Goal: Information Seeking & Learning: Learn about a topic

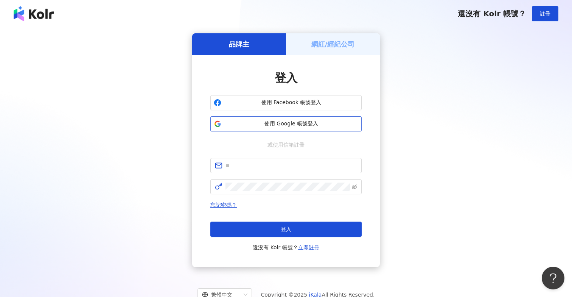
click at [302, 129] on button "使用 Google 帳號登入" at bounding box center [285, 123] width 151 height 15
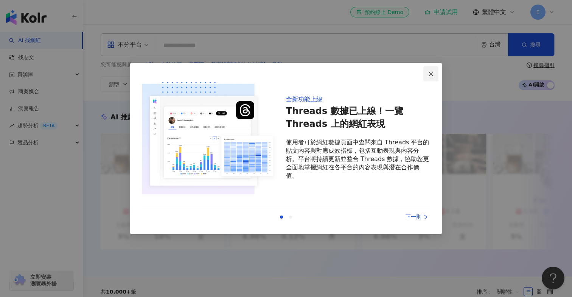
click at [429, 73] on icon "close" at bounding box center [431, 74] width 6 height 6
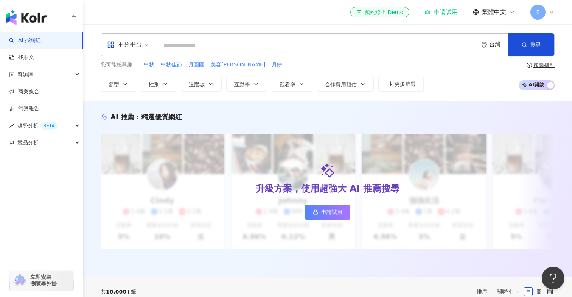
click at [448, 13] on div "申請試用" at bounding box center [441, 12] width 33 height 8
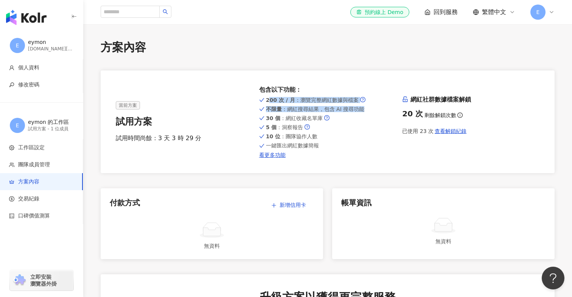
drag, startPoint x: 265, startPoint y: 99, endPoint x: 308, endPoint y: 114, distance: 45.2
click at [308, 114] on div "200 次 / 月 ：瀏覽完整網紅數據與檔案 不限量 ：網紅搜尋結果，包含 AI 搜尋功能 30 個 ：網紅收藏名單庫 5 個 ：洞察報告 10 位 ：團隊協…" at bounding box center [327, 126] width 137 height 62
click at [50, 13] on div "button" at bounding box center [41, 16] width 83 height 32
click at [37, 17] on img "button" at bounding box center [26, 17] width 40 height 15
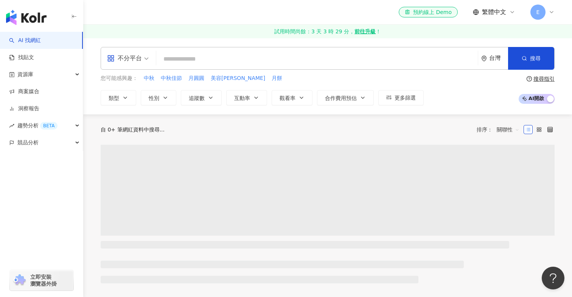
click at [140, 53] on div "不分平台" at bounding box center [124, 58] width 35 height 12
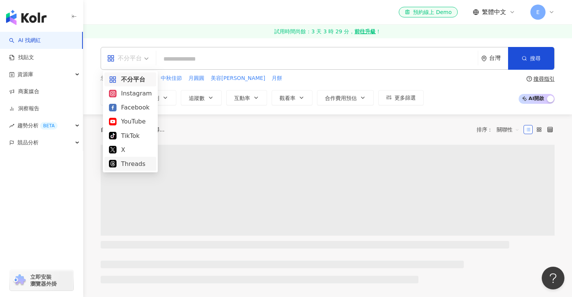
click at [128, 164] on div "Threads" at bounding box center [130, 163] width 43 height 9
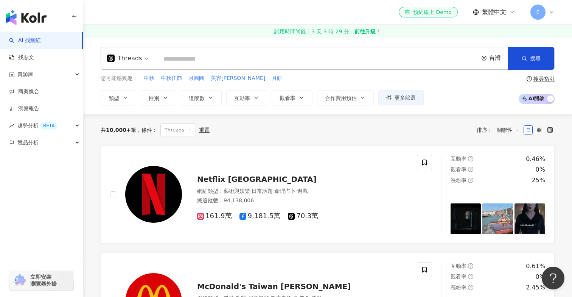
click at [366, 31] on strong "前往升級" at bounding box center [365, 32] width 21 height 8
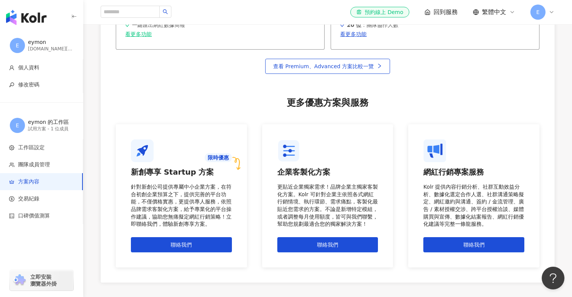
scroll to position [570, 0]
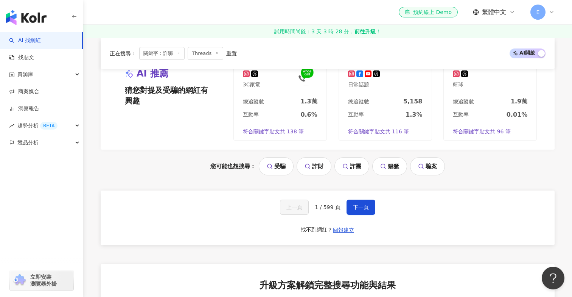
scroll to position [1558, 0]
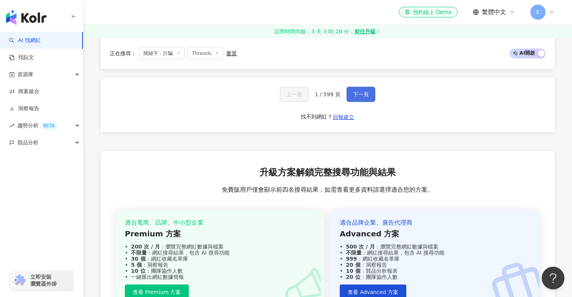
click at [364, 91] on span "下一頁" at bounding box center [361, 94] width 16 height 6
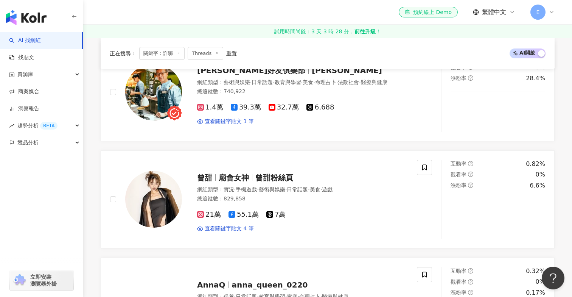
scroll to position [220, 0]
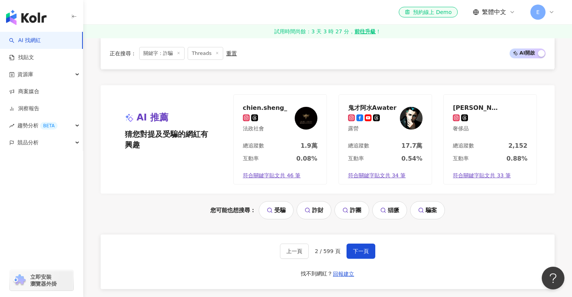
scroll to position [1385, 0]
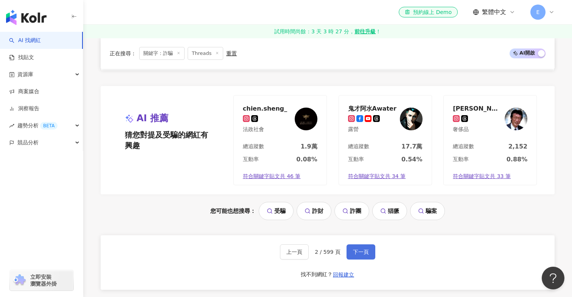
click at [368, 249] on span "下一頁" at bounding box center [361, 252] width 16 height 6
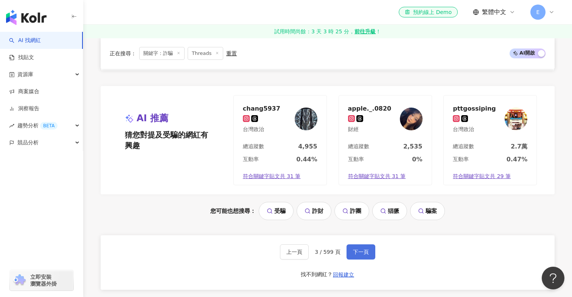
click at [371, 254] on button "下一頁" at bounding box center [361, 251] width 29 height 15
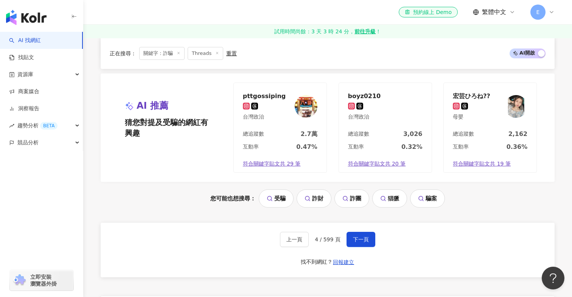
scroll to position [1431, 0]
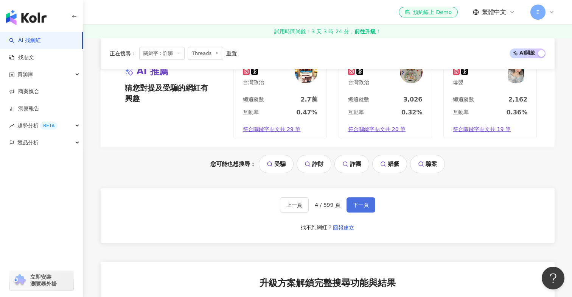
click at [363, 204] on span "下一頁" at bounding box center [361, 205] width 16 height 6
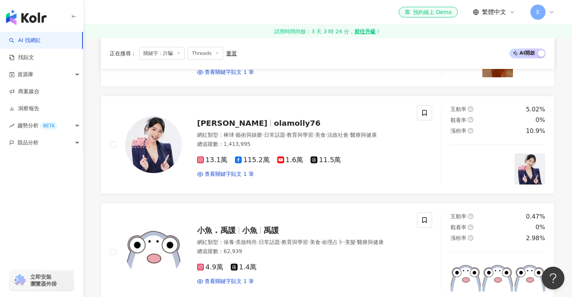
scroll to position [0, 0]
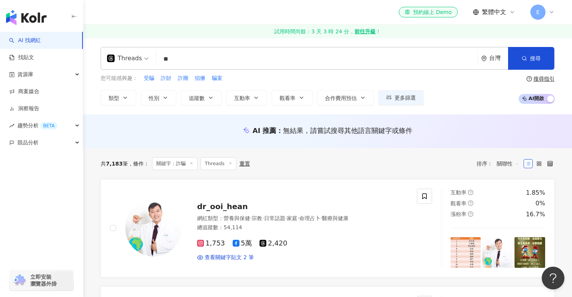
click at [190, 63] on input "**" at bounding box center [317, 59] width 316 height 14
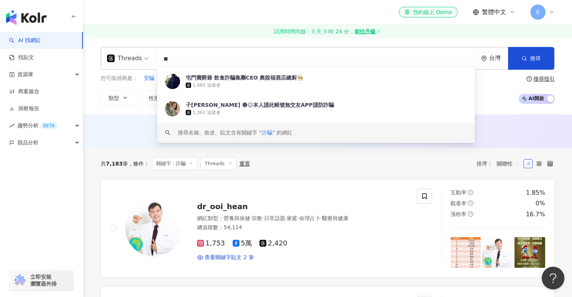
click at [190, 63] on input "**" at bounding box center [317, 59] width 316 height 14
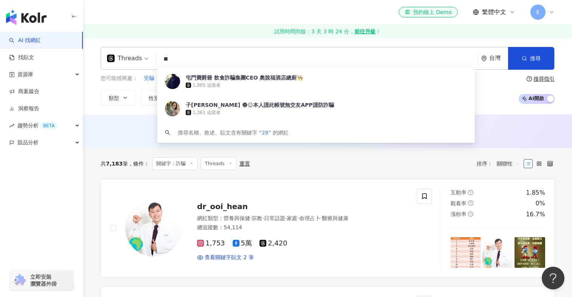
type input "*"
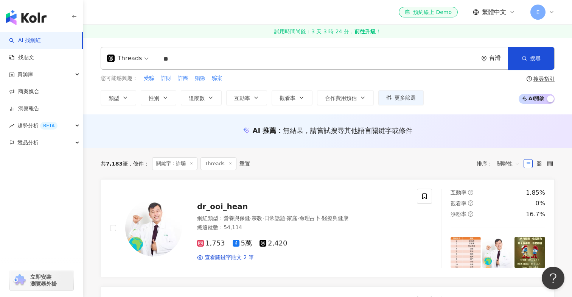
type input "**"
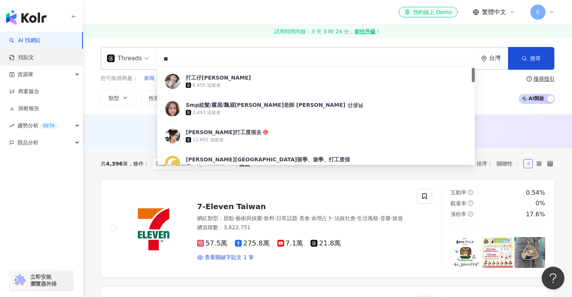
click at [34, 60] on link "找貼文" at bounding box center [21, 58] width 25 height 8
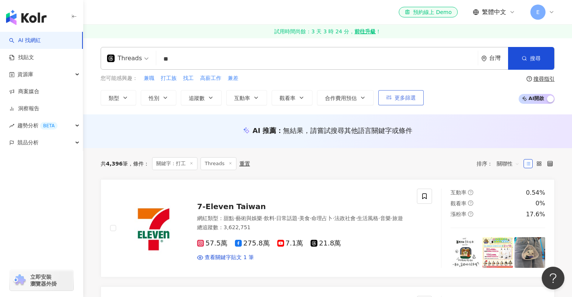
click at [395, 96] on span "更多篩選" at bounding box center [405, 98] width 21 height 6
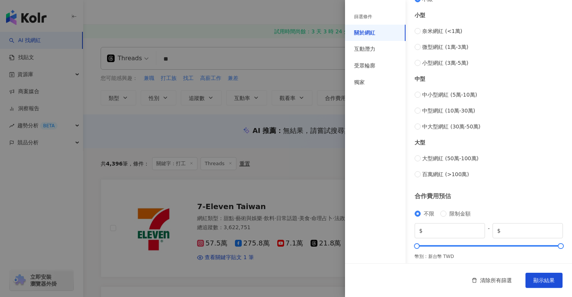
scroll to position [275, 0]
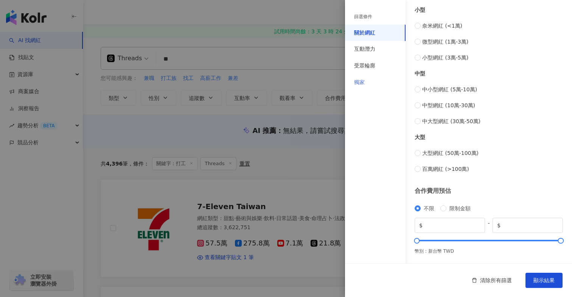
click at [362, 77] on div "獨家" at bounding box center [375, 82] width 61 height 17
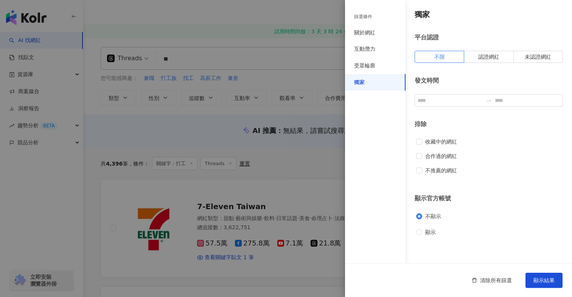
scroll to position [0, 0]
click at [366, 31] on div "關於網紅" at bounding box center [364, 33] width 21 height 8
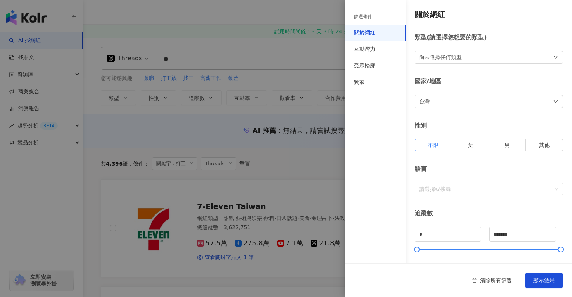
click at [469, 55] on div "尚未選擇任何類型" at bounding box center [489, 57] width 148 height 13
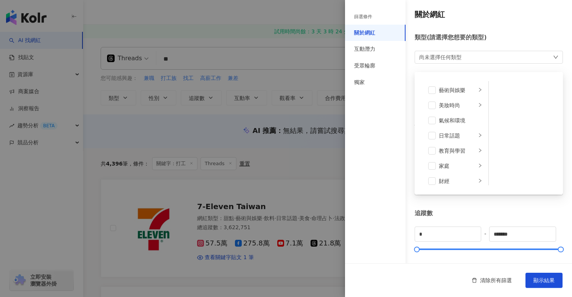
click at [285, 164] on div at bounding box center [286, 148] width 572 height 297
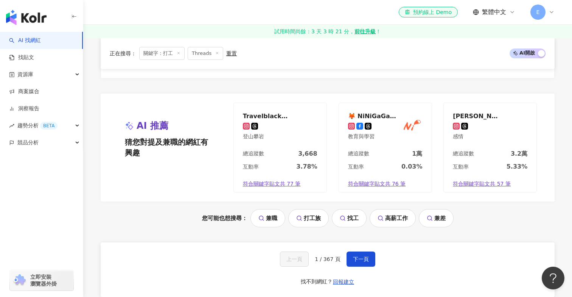
scroll to position [1406, 0]
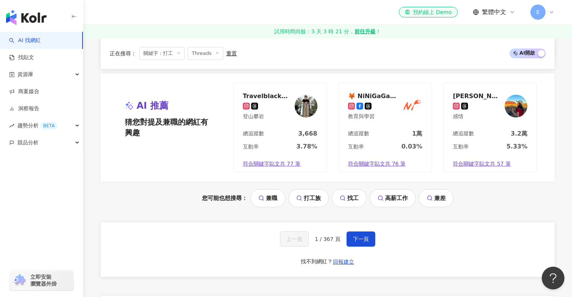
click at [362, 238] on div "上一頁 1 / 367 頁 下一頁 找不到網紅？ 回報建立" at bounding box center [328, 249] width 454 height 55
click at [363, 236] on span "下一頁" at bounding box center [361, 239] width 16 height 6
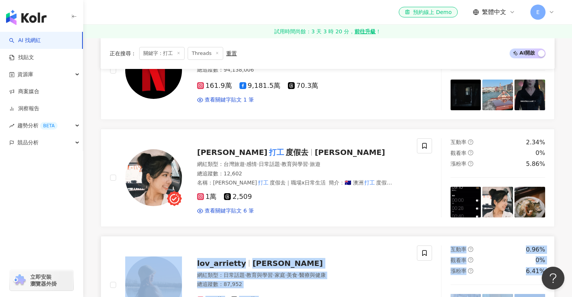
scroll to position [0, 0]
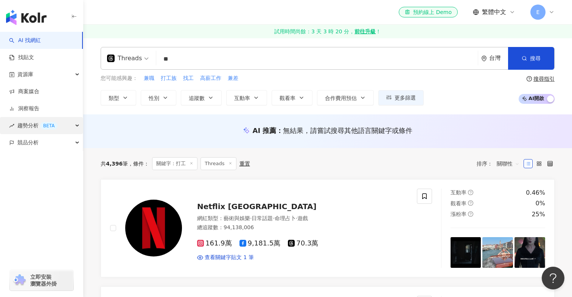
click at [33, 128] on span "趨勢分析 BETA" at bounding box center [37, 125] width 40 height 17
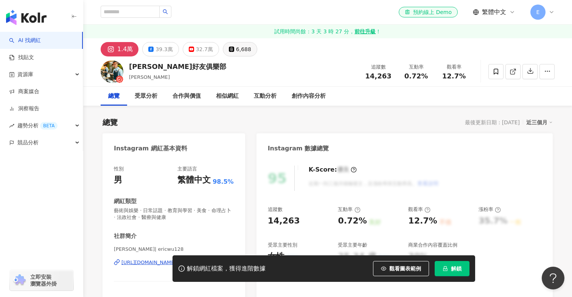
click at [241, 50] on div "6,688" at bounding box center [243, 49] width 15 height 11
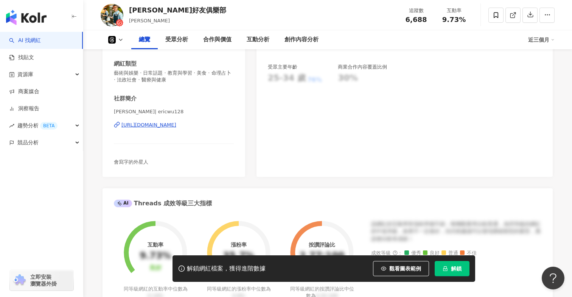
scroll to position [105, 0]
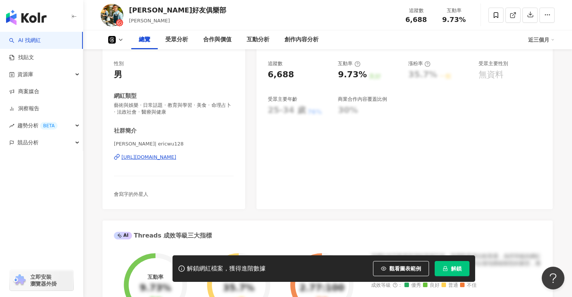
click at [176, 159] on div "https://www.threads.com/@ericwu128" at bounding box center [148, 157] width 55 height 7
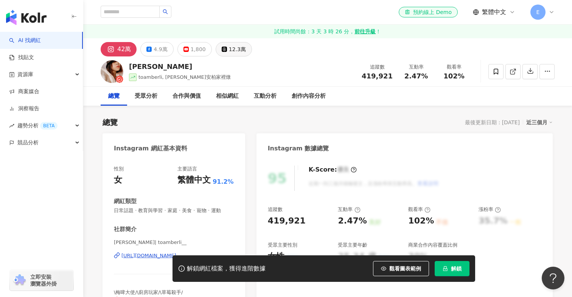
click at [229, 44] on div "12.3萬" at bounding box center [237, 49] width 17 height 11
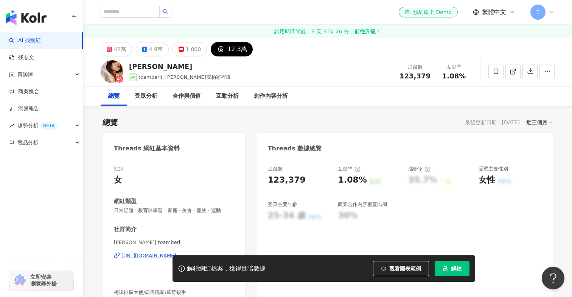
click at [159, 253] on div "https://www.threads.com/@toamberli__" at bounding box center [148, 255] width 55 height 7
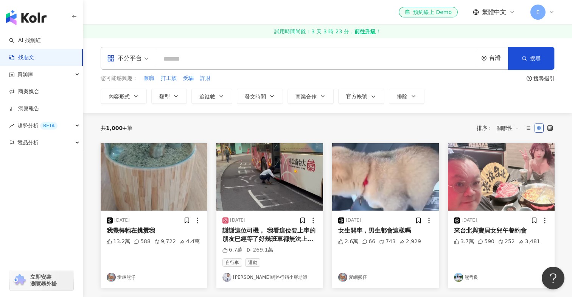
click at [245, 53] on input "search" at bounding box center [317, 59] width 316 height 16
type input "**"
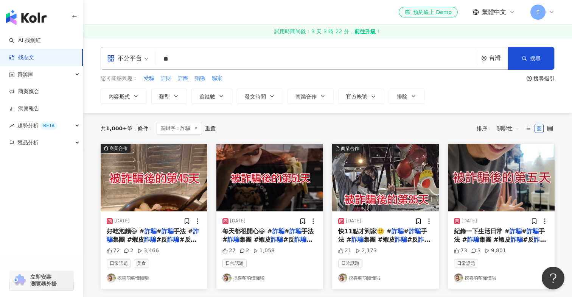
click at [197, 240] on mark "詐騙" at bounding box center [152, 244] width 90 height 16
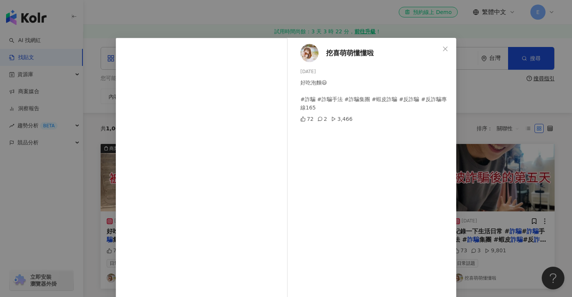
click at [368, 51] on span "挖喜萌萌懂懂啦" at bounding box center [350, 53] width 48 height 11
click at [503, 131] on div "挖喜萌萌懂懂啦 2025/5/11 好吃泡麵😃 #詐騙 #詐騙手法 #詐騙集團 #蝦皮詐騙 #反詐騙 #反詐騙專線165 72 2 3,466 查看原始貼文" at bounding box center [286, 148] width 572 height 297
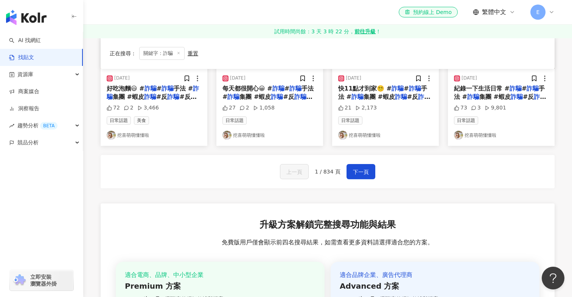
scroll to position [117, 0]
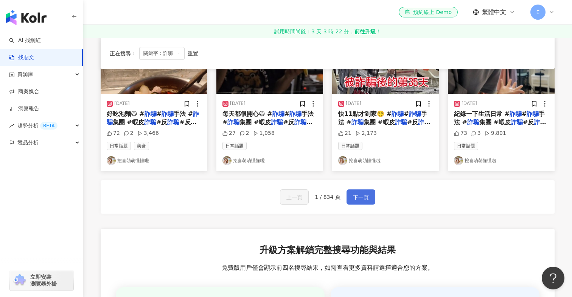
click at [366, 198] on span "下一頁" at bounding box center [361, 197] width 16 height 9
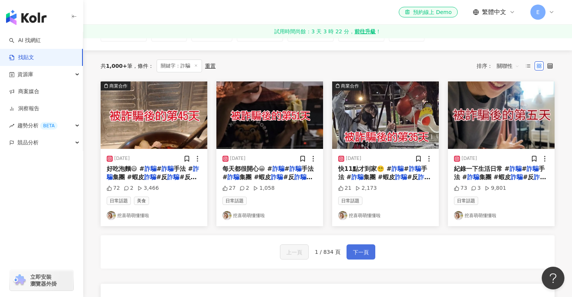
scroll to position [64, 0]
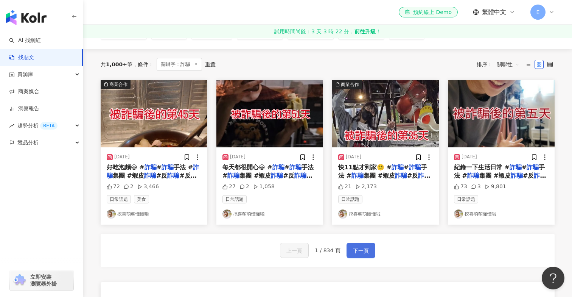
click at [357, 248] on span "下一頁" at bounding box center [361, 250] width 16 height 9
click at [327, 264] on div "上一頁 1 / 834 頁 下一頁" at bounding box center [328, 250] width 454 height 33
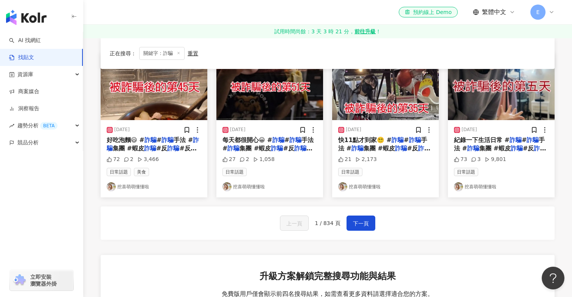
scroll to position [0, 0]
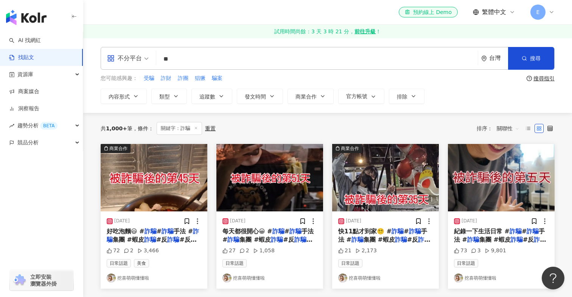
click at [328, 31] on link "試用時間尚餘：3 天 3 時 21 分， 前往升級 ！" at bounding box center [327, 32] width 489 height 14
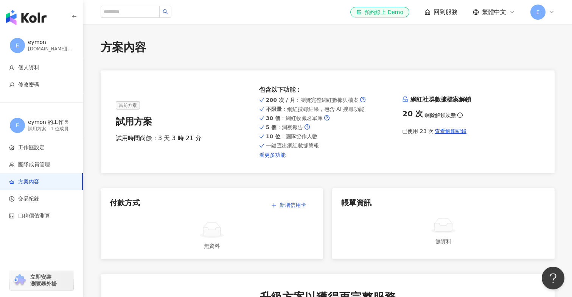
click at [273, 157] on link "看更多功能" at bounding box center [327, 155] width 137 height 6
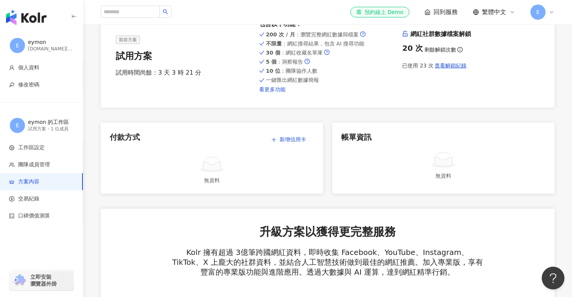
scroll to position [85, 0]
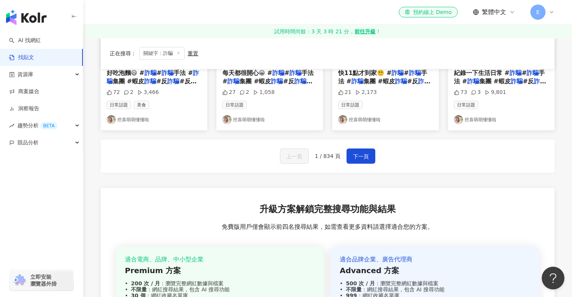
scroll to position [181, 0]
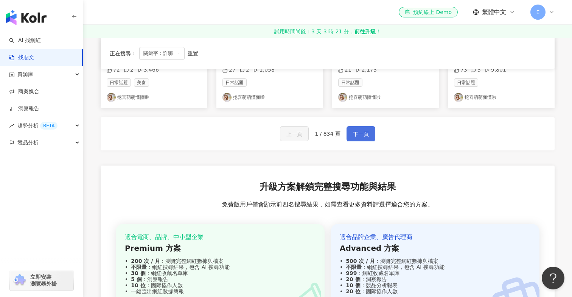
click at [357, 134] on span "下一頁" at bounding box center [361, 133] width 16 height 9
click at [351, 139] on button "下一頁" at bounding box center [361, 133] width 29 height 15
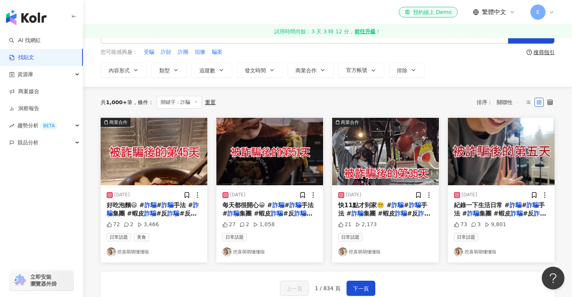
scroll to position [90, 0]
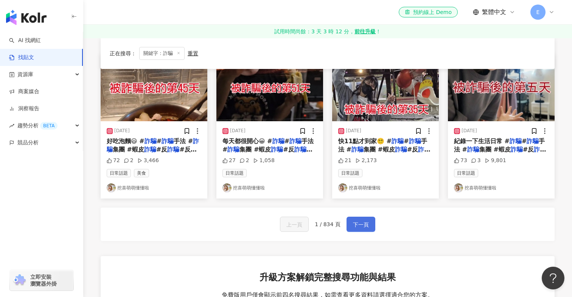
click at [369, 223] on button "下一頁" at bounding box center [361, 224] width 29 height 15
click at [361, 226] on span "下一頁" at bounding box center [361, 224] width 16 height 9
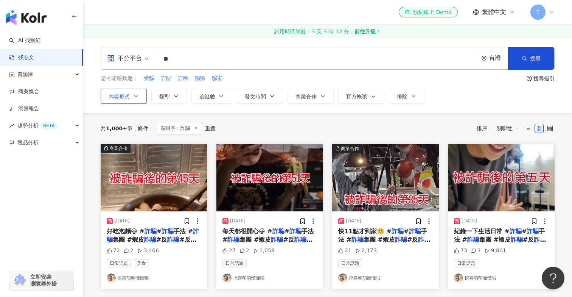
click at [134, 97] on icon "button" at bounding box center [136, 96] width 6 height 6
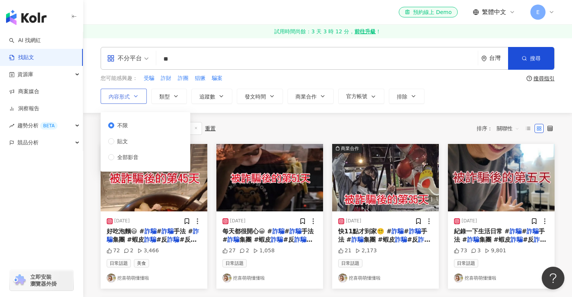
click at [134, 97] on icon "button" at bounding box center [136, 96] width 6 height 6
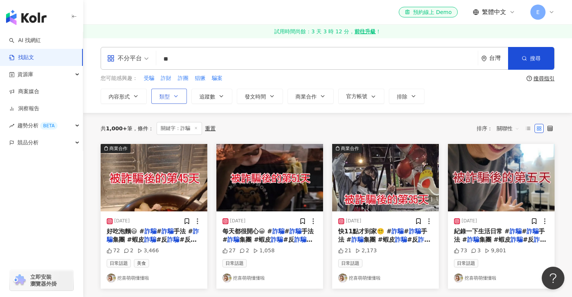
click at [173, 91] on button "類型" at bounding box center [169, 96] width 36 height 15
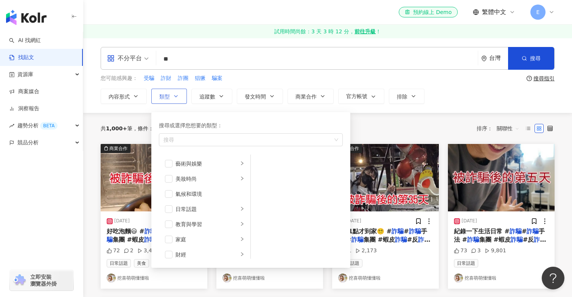
click at [173, 91] on button "類型 搜尋或選擇您想要的類型： 搜尋 藝術與娛樂 美妝時尚 氣候和環境 日常話題 教育與學習 家庭 財經 美食 命理占卜 遊戲 法政社會 生活風格 影視娛樂 …" at bounding box center [169, 96] width 36 height 15
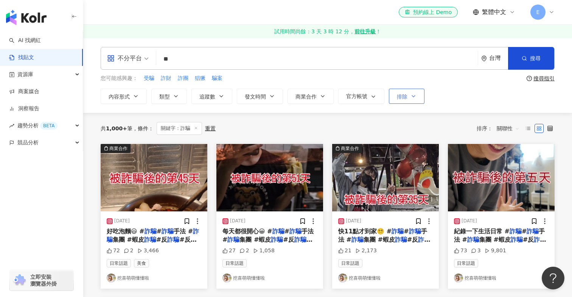
click at [400, 95] on span "排除" at bounding box center [402, 96] width 11 height 6
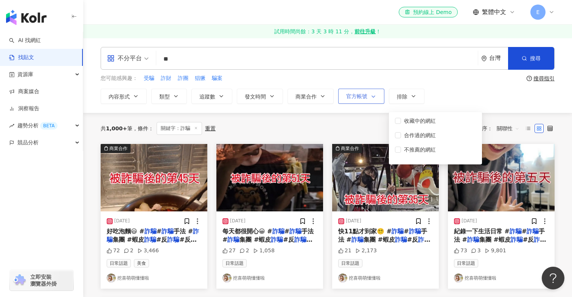
click at [366, 93] on span "官方帳號" at bounding box center [356, 96] width 21 height 6
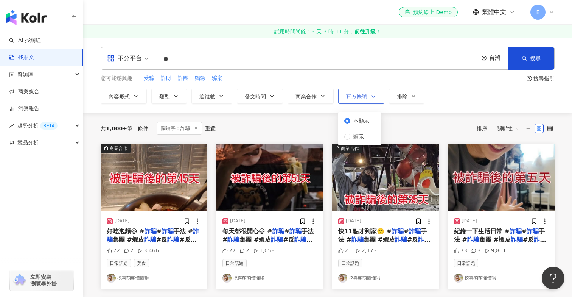
click at [358, 98] on span "官方帳號" at bounding box center [356, 96] width 21 height 6
click at [145, 61] on span "不分平台" at bounding box center [128, 58] width 42 height 12
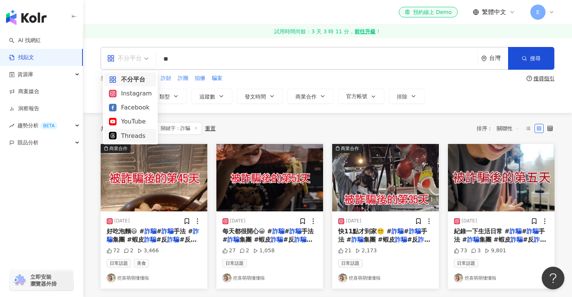
click at [129, 134] on div "Threads" at bounding box center [130, 135] width 43 height 9
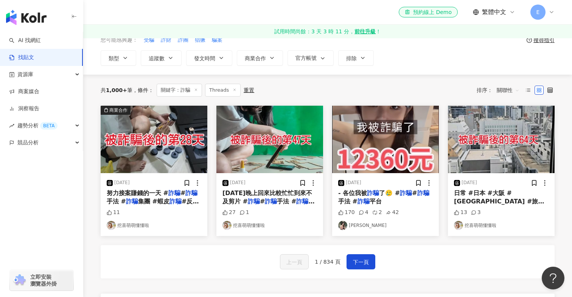
scroll to position [79, 0]
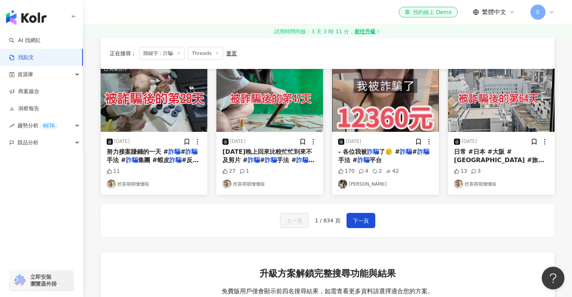
click at [394, 106] on img "button" at bounding box center [385, 97] width 107 height 67
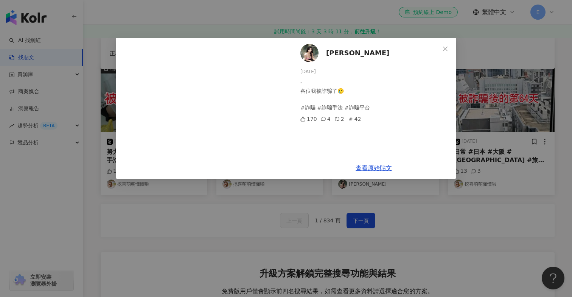
click at [343, 192] on div "靖茹 2025/4/18 - 各位我被詐騙了🥲 #詐騙 #詐騙手法 #詐騙平台 170 4 2 42 查看原始貼文" at bounding box center [286, 148] width 572 height 297
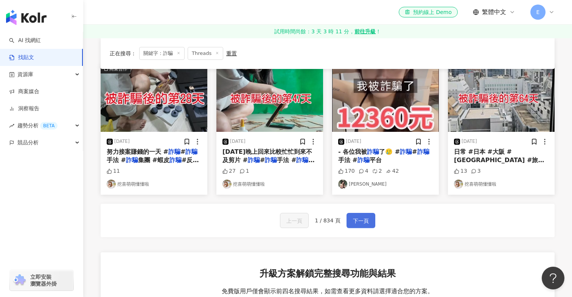
click at [355, 217] on span "下一頁" at bounding box center [361, 220] width 16 height 9
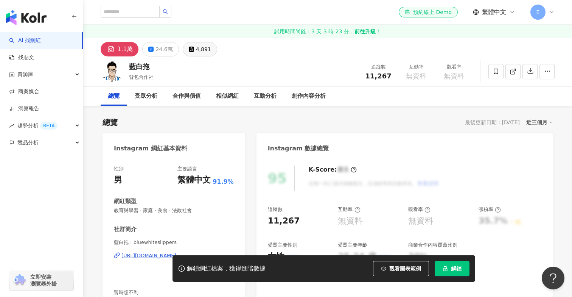
click at [189, 48] on icon at bounding box center [191, 49] width 5 height 5
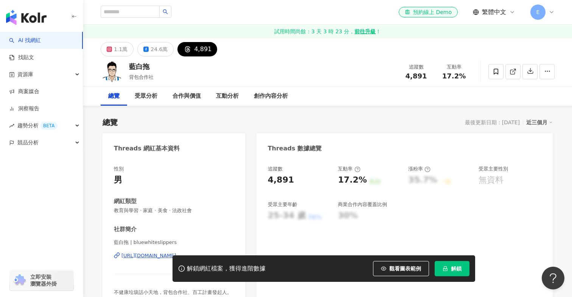
scroll to position [135, 0]
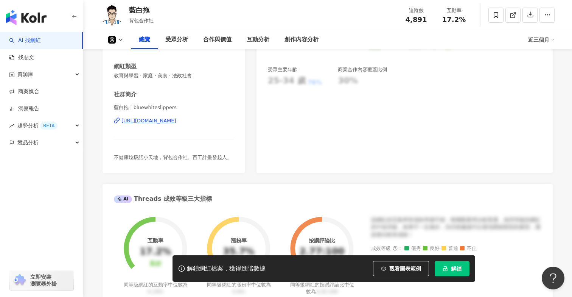
click at [157, 123] on div "https://www.threads.com/@bluewhiteslippers" at bounding box center [148, 120] width 55 height 7
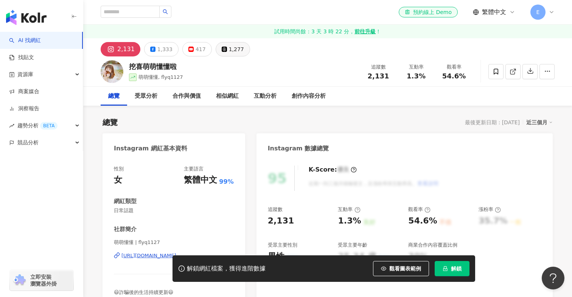
click at [235, 47] on div "1,277" at bounding box center [236, 49] width 15 height 11
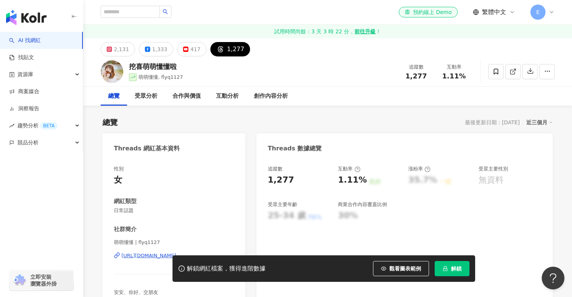
scroll to position [110, 0]
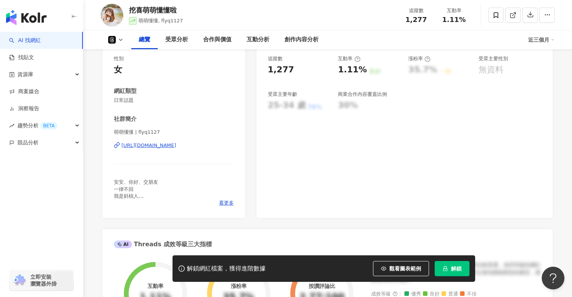
click at [171, 145] on div "https://www.threads.com/@flyq1127" at bounding box center [148, 145] width 55 height 7
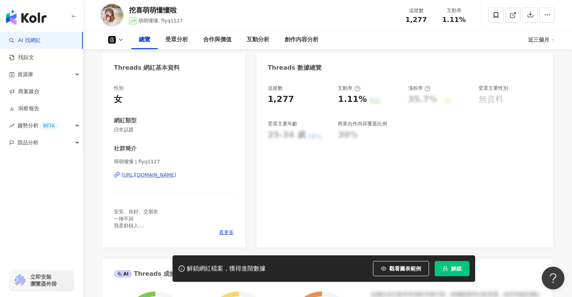
scroll to position [40, 0]
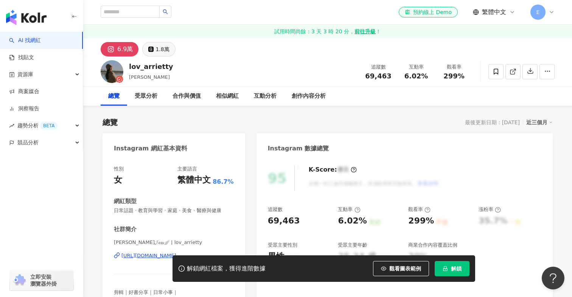
click at [160, 48] on div "1.8萬" at bounding box center [163, 49] width 14 height 11
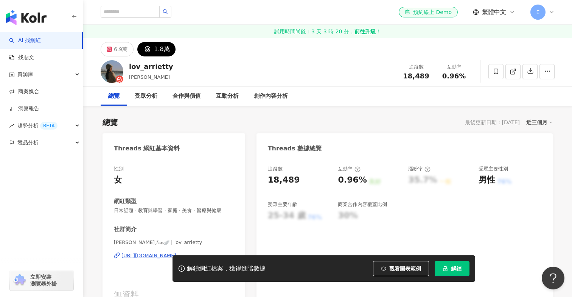
scroll to position [48, 0]
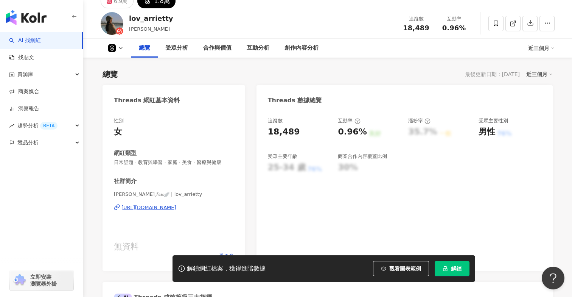
click at [129, 210] on div "[URL][DOMAIN_NAME]" at bounding box center [148, 207] width 55 height 7
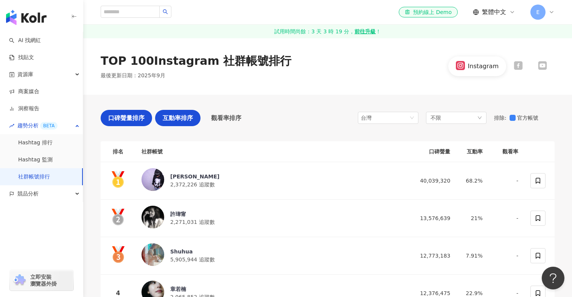
click at [186, 117] on span "互動率排序" at bounding box center [178, 117] width 30 height 9
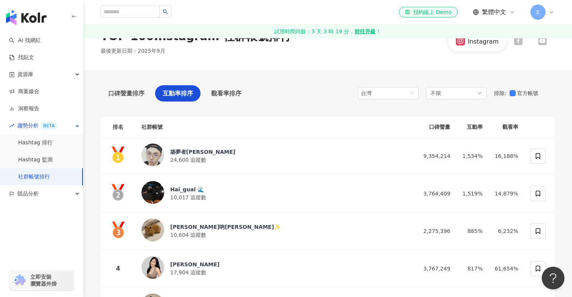
scroll to position [31, 0]
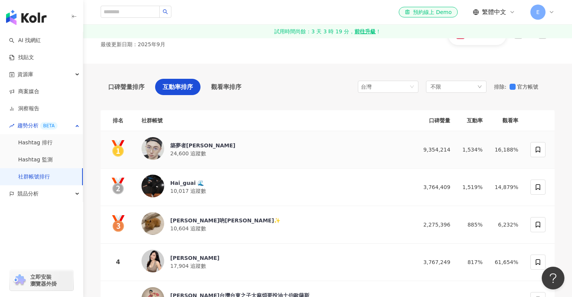
click at [190, 144] on div "築夢者杰哥" at bounding box center [202, 146] width 65 height 8
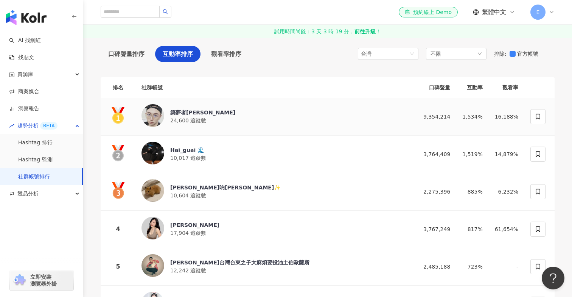
scroll to position [65, 0]
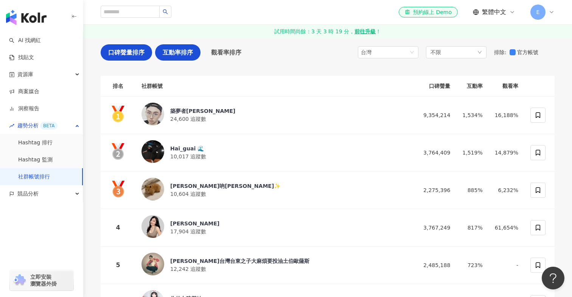
click at [146, 56] on div "口碑聲量排序" at bounding box center [126, 52] width 51 height 16
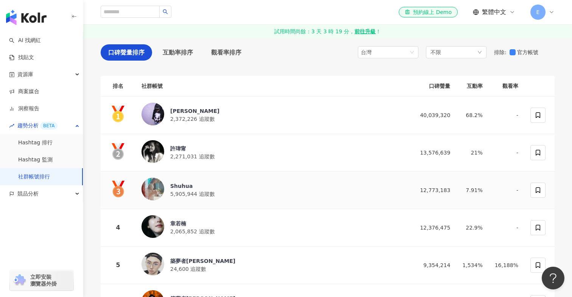
click at [179, 192] on span "5,905,944 追蹤數" at bounding box center [192, 194] width 45 height 6
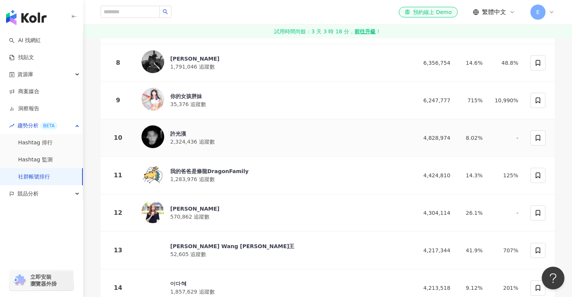
scroll to position [393, 0]
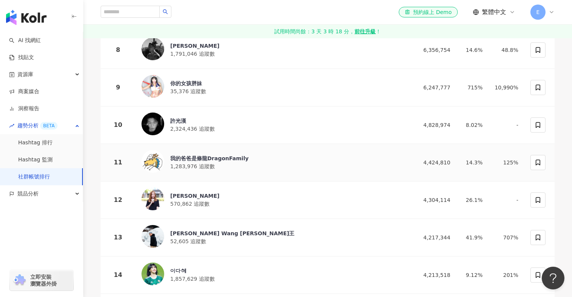
click at [229, 170] on div "我的爸爸是條龍DragonFamily 1,283,976 追蹤數" at bounding box center [209, 162] width 78 height 16
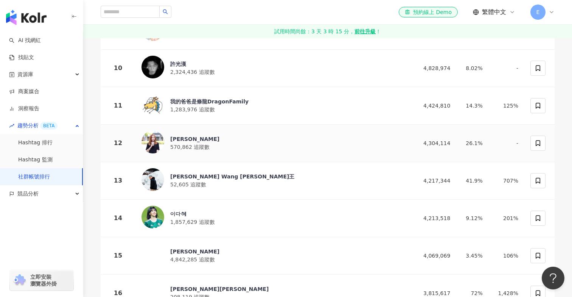
scroll to position [465, 0]
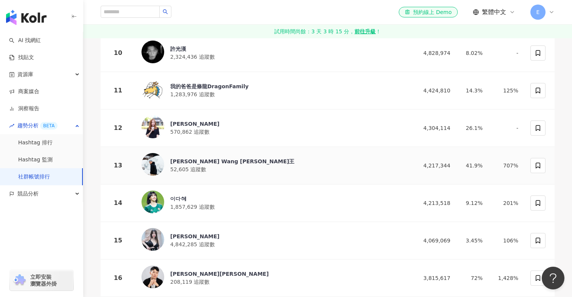
click at [227, 162] on div "Eddie Wang 艾迪王 52,605 追蹤數" at bounding box center [273, 165] width 263 height 25
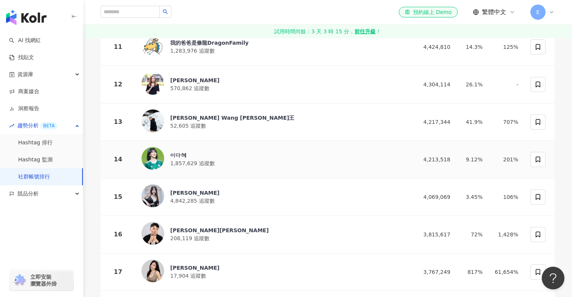
scroll to position [516, 0]
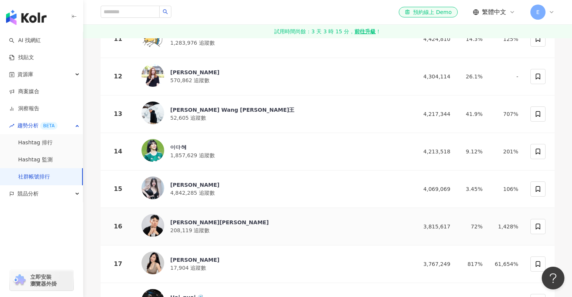
click at [207, 235] on div "王惟漢Kevin 208,119 追蹤數" at bounding box center [273, 226] width 263 height 25
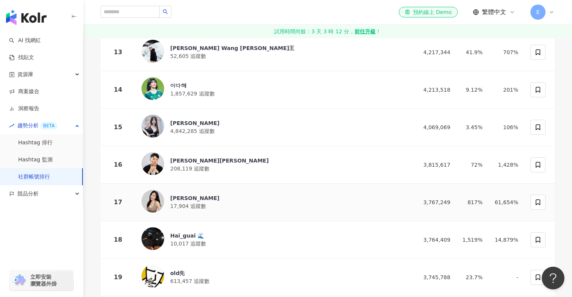
scroll to position [594, 0]
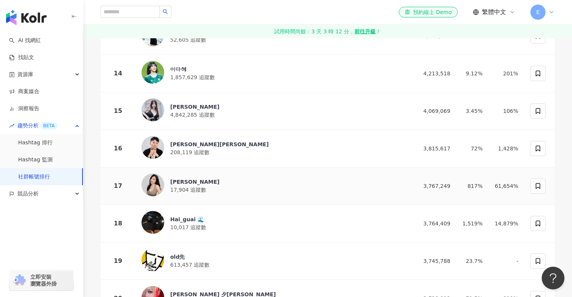
click at [309, 196] on div "林玉心 Serina 17,904 追蹤數" at bounding box center [273, 185] width 263 height 25
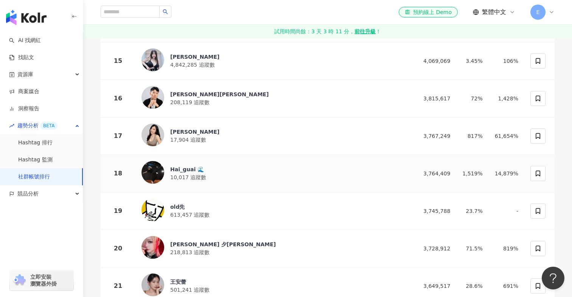
scroll to position [653, 0]
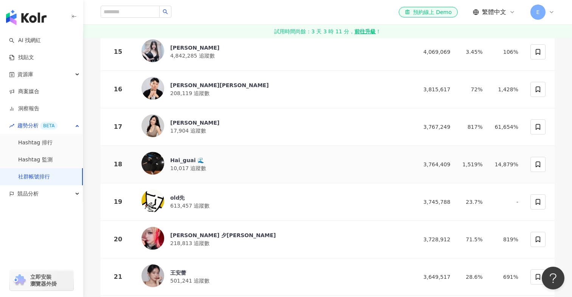
click at [289, 156] on div "Hai_guai 🌊 10,017 追蹤數" at bounding box center [273, 164] width 263 height 25
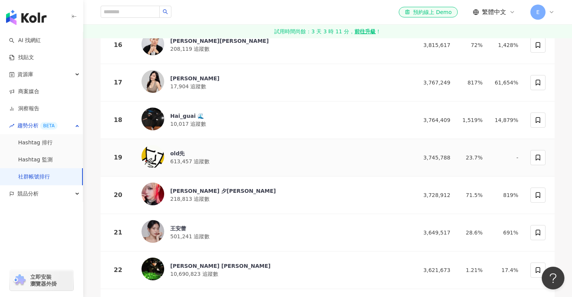
scroll to position [706, 0]
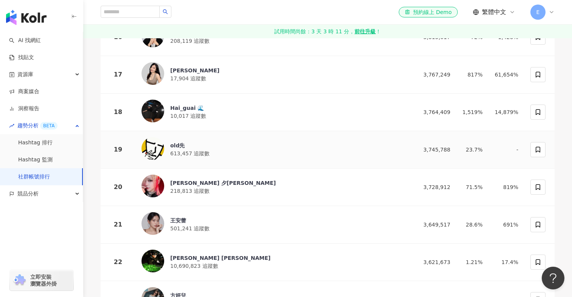
click at [265, 152] on div "old先 613,457 追蹤數" at bounding box center [273, 149] width 263 height 25
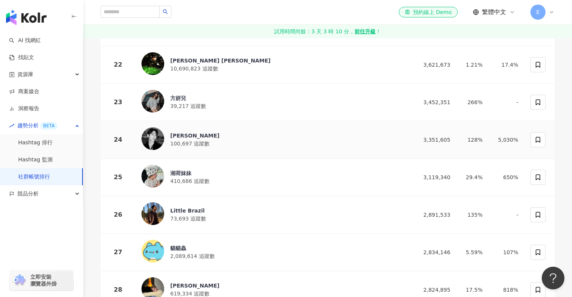
scroll to position [912, 0]
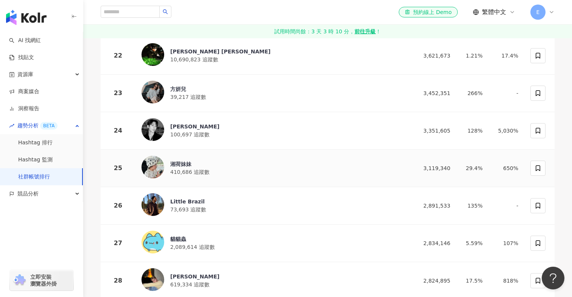
click at [232, 170] on div "湘荷妹妹 410,686 追蹤數" at bounding box center [273, 168] width 263 height 25
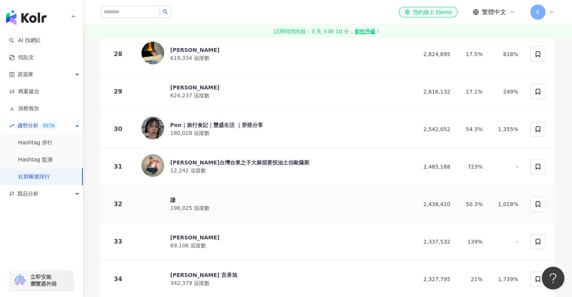
scroll to position [1169, 0]
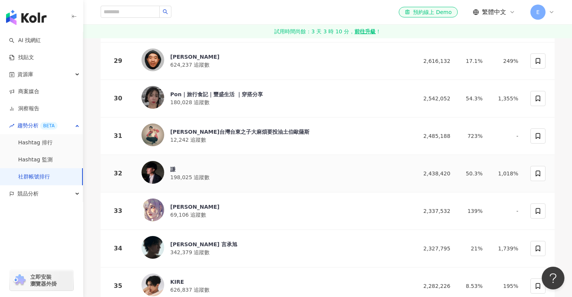
click at [251, 169] on div "謙 198,025 追蹤數" at bounding box center [273, 173] width 263 height 25
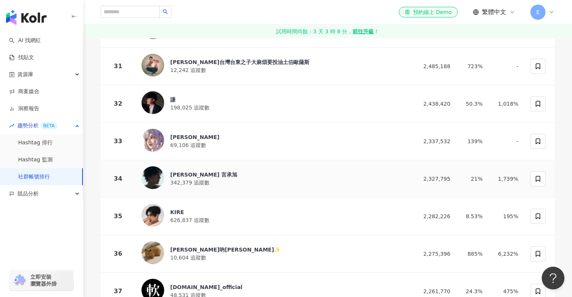
scroll to position [1239, 0]
click at [291, 138] on div "李李玉 69,106 追蹤數" at bounding box center [273, 140] width 263 height 25
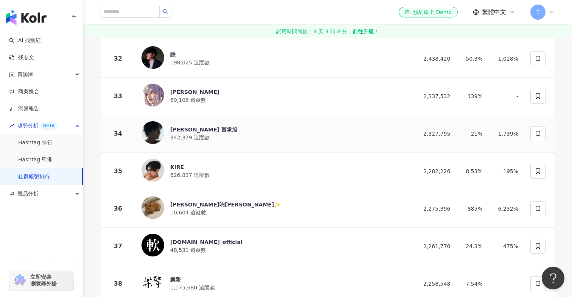
scroll to position [1298, 0]
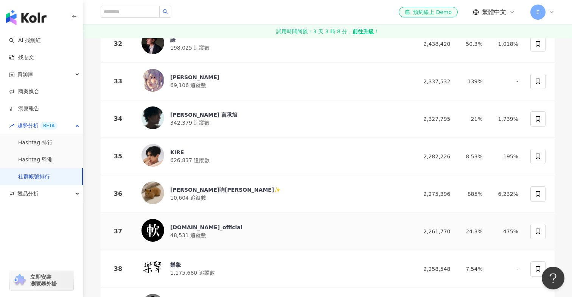
click at [252, 235] on div "sofi.life_official 48,531 追蹤數" at bounding box center [273, 231] width 263 height 25
click at [184, 196] on span "10,604 追蹤數" at bounding box center [188, 198] width 36 height 6
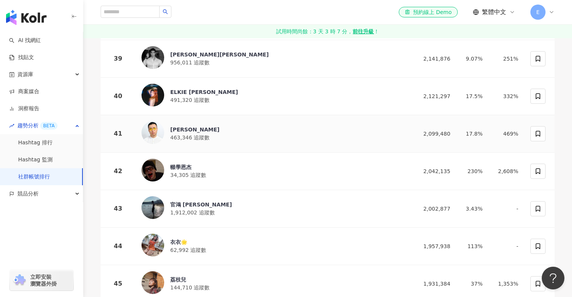
scroll to position [1559, 0]
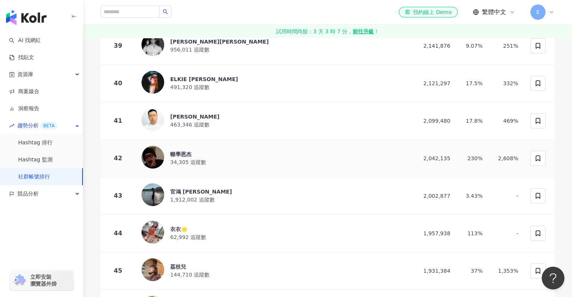
click at [299, 154] on div "輟學恩杰 34,305 追蹤數" at bounding box center [273, 158] width 263 height 25
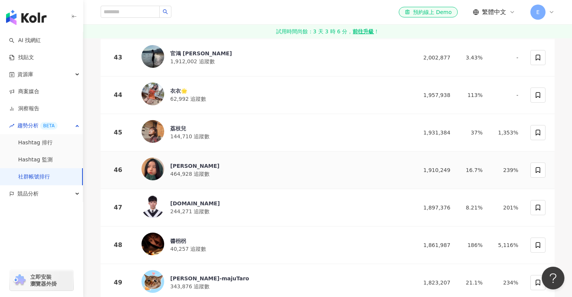
scroll to position [1694, 0]
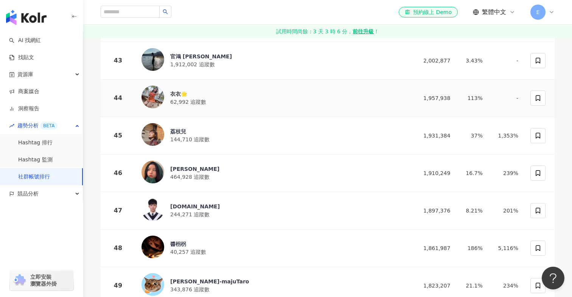
click at [293, 95] on div "衣衣🌟 62,992 追蹤數" at bounding box center [273, 98] width 263 height 25
click at [236, 222] on div "lun.tw 244,271 追蹤數" at bounding box center [273, 210] width 263 height 25
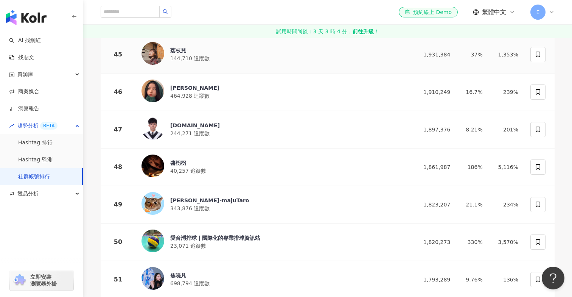
scroll to position [1785, 0]
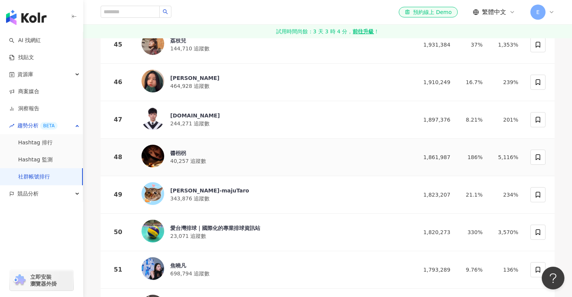
click at [285, 163] on div "醬枴柺 40,257 追蹤數" at bounding box center [273, 157] width 263 height 25
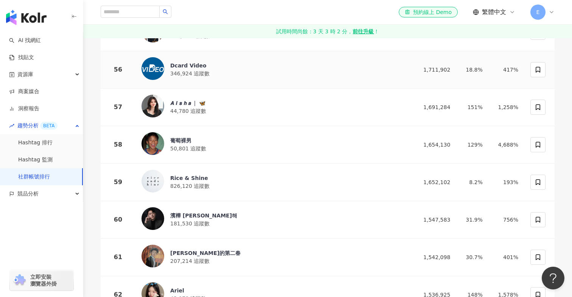
scroll to position [2196, 0]
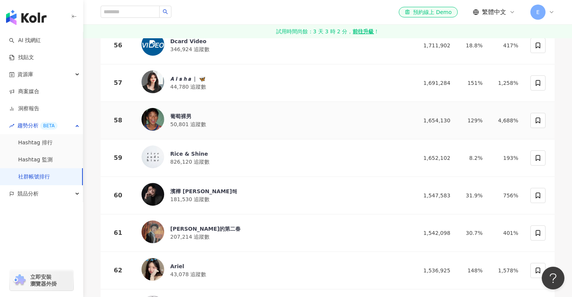
click at [250, 120] on div "葡萄裸男 50,801 追蹤數" at bounding box center [273, 120] width 263 height 25
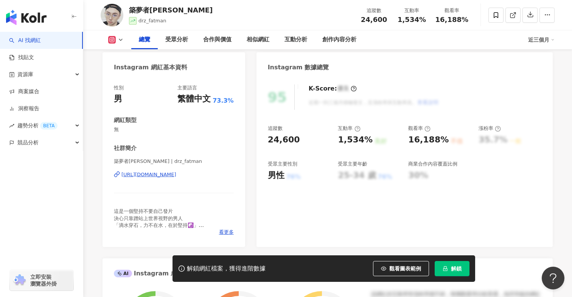
scroll to position [84, 0]
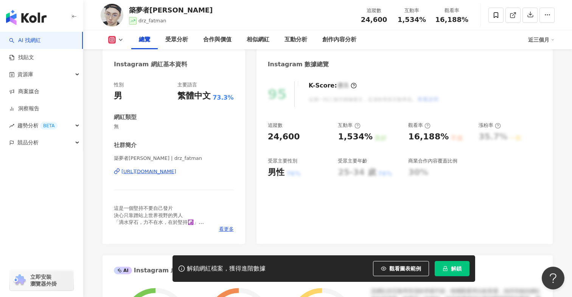
click at [157, 174] on div "[URL][DOMAIN_NAME]" at bounding box center [148, 171] width 55 height 7
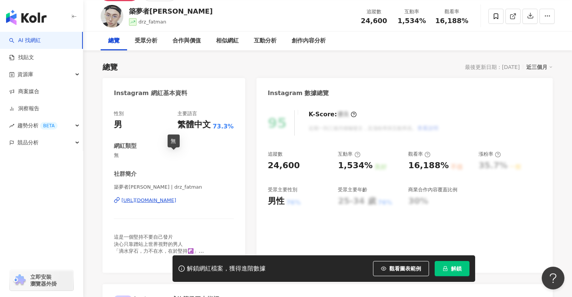
scroll to position [0, 0]
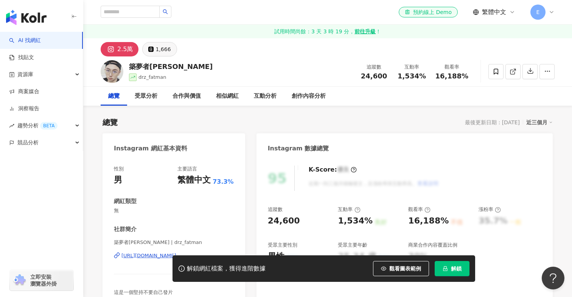
click at [163, 55] on button "1,666" at bounding box center [159, 49] width 34 height 14
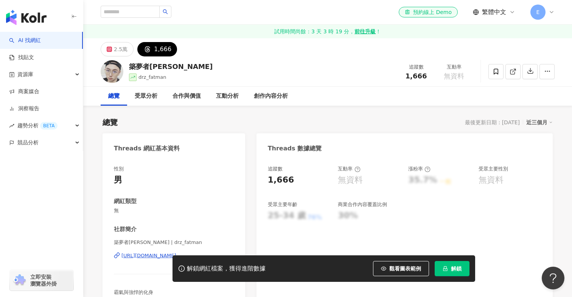
click at [127, 257] on div "解鎖網紅檔案，獲得進階數據 觀看圖表範例 解鎖" at bounding box center [286, 268] width 572 height 26
click at [130, 254] on div "https://www.threads.com/@drz_fatman" at bounding box center [148, 255] width 55 height 7
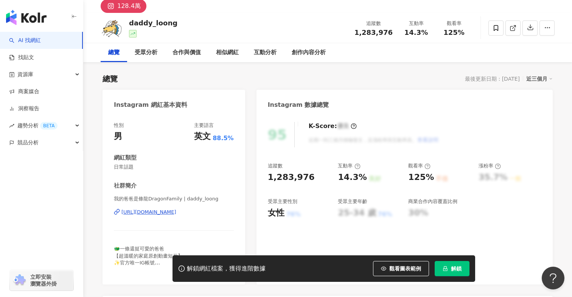
scroll to position [55, 0]
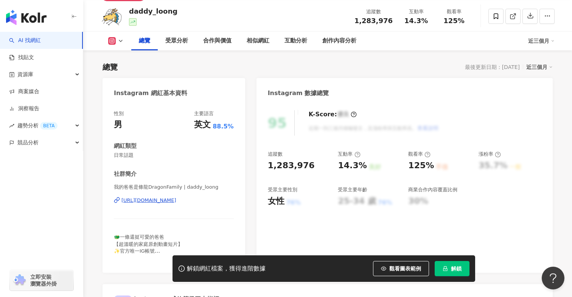
click at [160, 202] on div "[URL][DOMAIN_NAME]" at bounding box center [148, 200] width 55 height 7
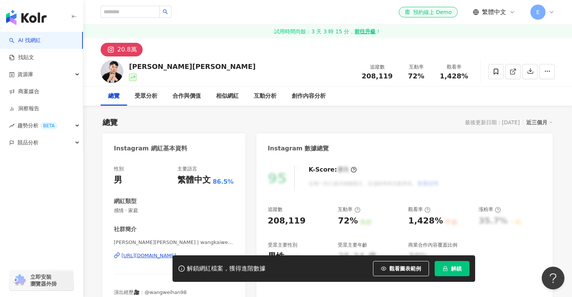
click at [132, 252] on div "[URL][DOMAIN_NAME]" at bounding box center [148, 255] width 55 height 7
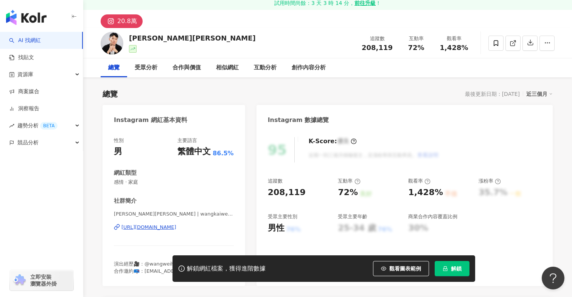
scroll to position [250, 0]
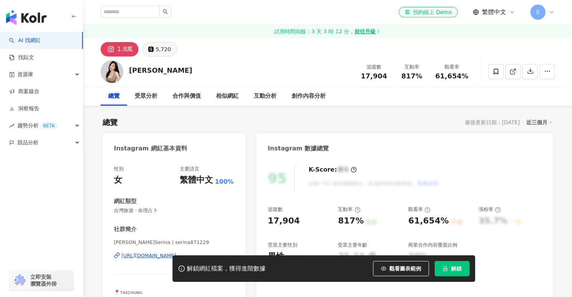
click at [166, 49] on div "5,720" at bounding box center [163, 49] width 15 height 11
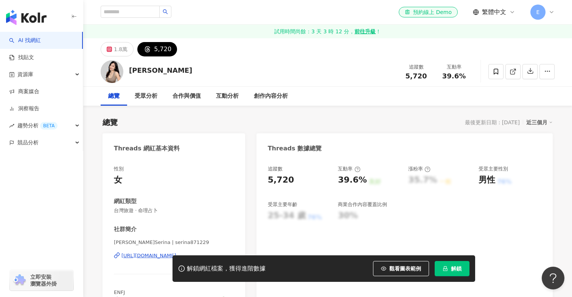
click at [136, 258] on div "解鎖網紅檔案，獲得進階數據 觀看圖表範例 解鎖" at bounding box center [286, 268] width 572 height 26
click at [137, 252] on div "[URL][DOMAIN_NAME]" at bounding box center [148, 255] width 55 height 7
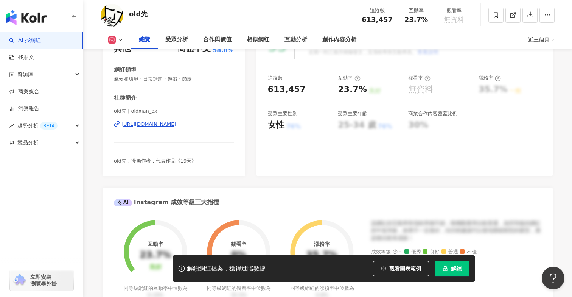
scroll to position [132, 0]
click at [176, 123] on div "https://www.instagram.com/oldxian_ox/" at bounding box center [148, 123] width 55 height 7
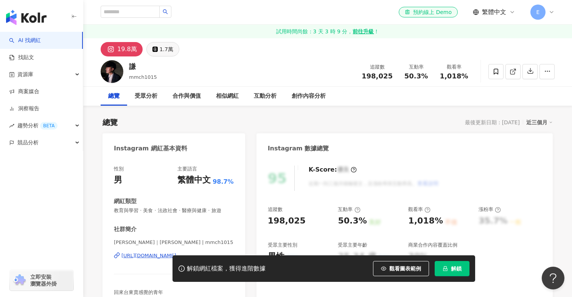
click at [160, 47] on div "1.7萬" at bounding box center [167, 49] width 14 height 11
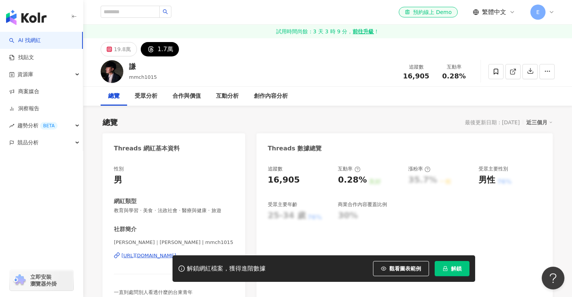
click at [134, 256] on div "解鎖網紅檔案，獲得進階數據 觀看圖表範例 解鎖" at bounding box center [286, 268] width 572 height 26
click at [151, 252] on div "[URL][DOMAIN_NAME]" at bounding box center [148, 255] width 55 height 7
click at [111, 44] on button "19.8萬" at bounding box center [119, 49] width 36 height 14
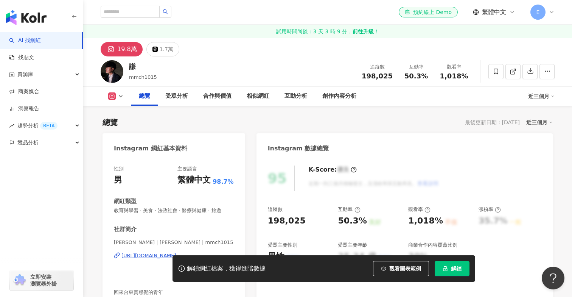
scroll to position [57, 0]
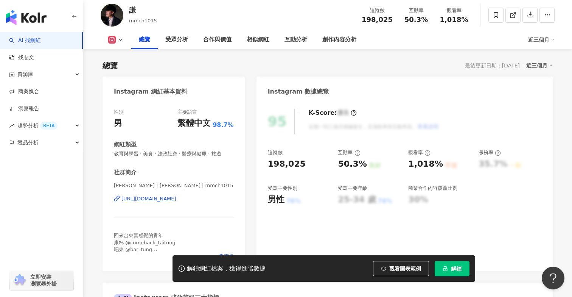
click at [149, 202] on div "[PERSON_NAME]｜[PERSON_NAME] | mmch1015 [URL][DOMAIN_NAME]" at bounding box center [174, 204] width 120 height 44
click at [151, 198] on div "[URL][DOMAIN_NAME]" at bounding box center [148, 198] width 55 height 7
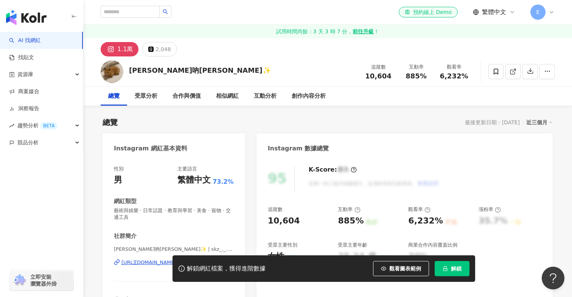
click at [159, 57] on div "[PERSON_NAME]吶[PERSON_NAME]✨ 追蹤數 10,604 互動率 885% 觀看率 6,232%" at bounding box center [328, 71] width 484 height 30
click at [162, 53] on div "2,048" at bounding box center [163, 49] width 15 height 11
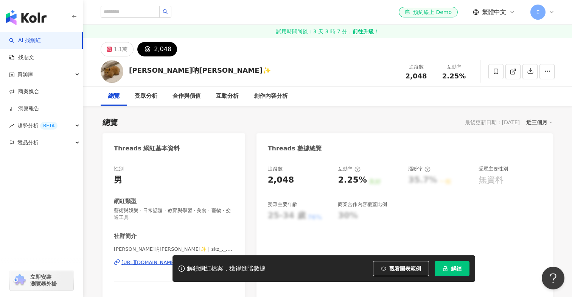
click at [132, 259] on div "解鎖網紅檔案，獲得進階數據 觀看圖表範例 解鎖" at bounding box center [286, 268] width 572 height 26
click at [131, 264] on div "解鎖網紅檔案，獲得進階數據 觀看圖表範例 解鎖" at bounding box center [286, 268] width 572 height 26
click at [134, 262] on div "解鎖網紅檔案，獲得進階數據 觀看圖表範例 解鎖" at bounding box center [286, 268] width 572 height 26
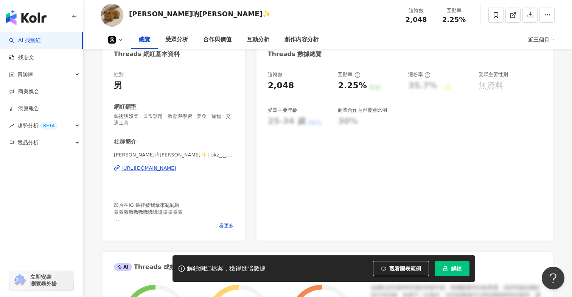
scroll to position [99, 0]
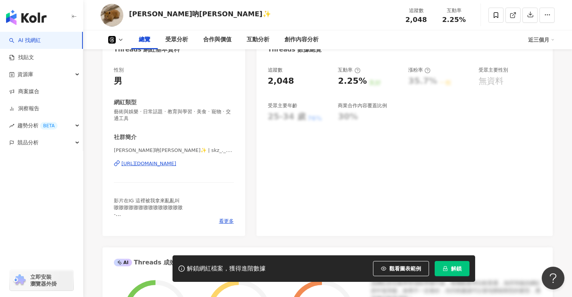
click at [176, 166] on div "https://www.threads.com/@skz_._.macu" at bounding box center [148, 163] width 55 height 7
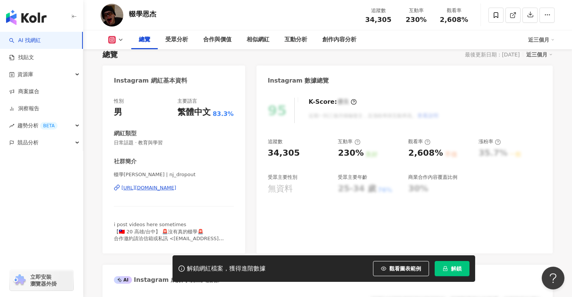
scroll to position [80, 0]
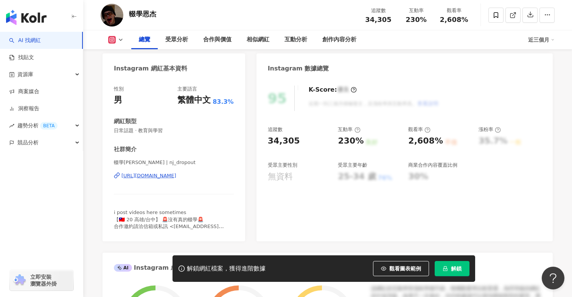
click at [149, 172] on div "https://www.instagram.com/nj_dropout/" at bounding box center [148, 175] width 55 height 7
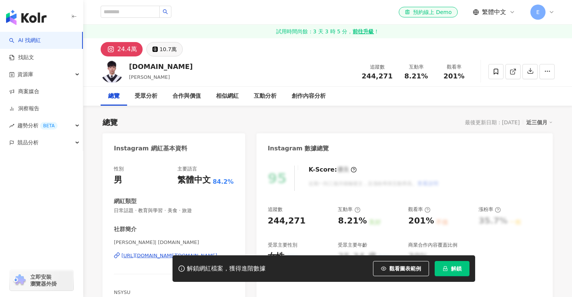
click at [167, 48] on div "10.7萬" at bounding box center [168, 49] width 17 height 11
click at [166, 51] on div "10.7萬" at bounding box center [168, 49] width 17 height 11
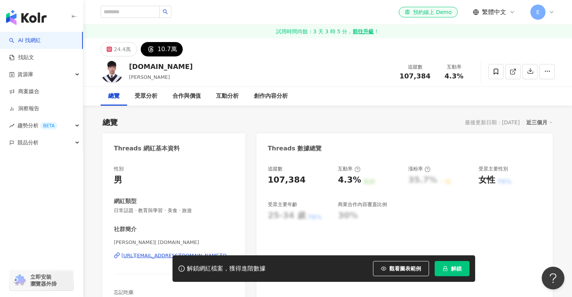
click at [139, 256] on div "解鎖網紅檔案，獲得進階數據 觀看圖表範例 解鎖" at bounding box center [286, 268] width 572 height 26
click at [140, 253] on div "https://www.threads.com/@lun.tw" at bounding box center [177, 255] width 112 height 7
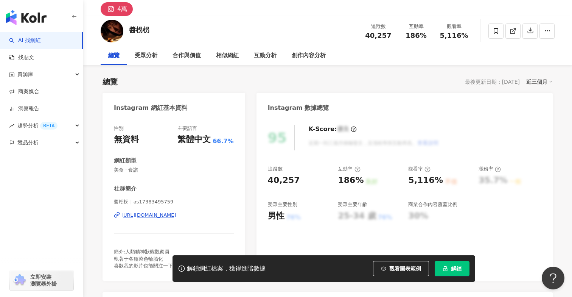
scroll to position [44, 0]
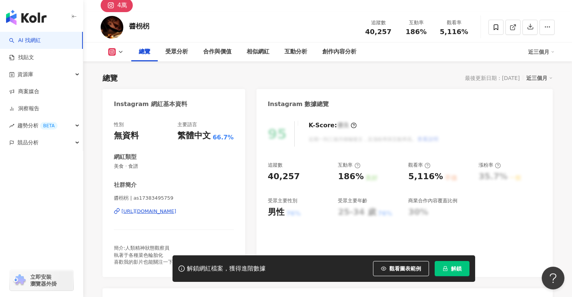
click at [170, 209] on div "https://www.instagram.com/as17383495759/" at bounding box center [148, 211] width 55 height 7
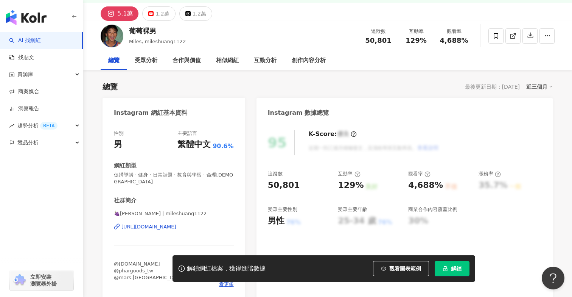
scroll to position [39, 0]
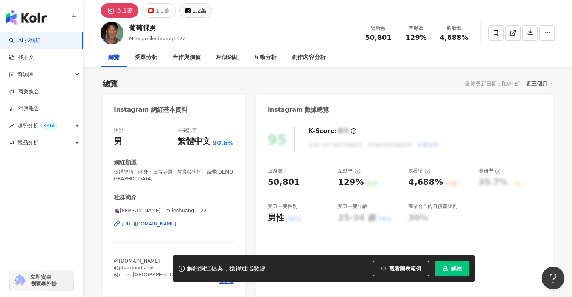
click at [199, 12] on div "1.2萬" at bounding box center [200, 10] width 14 height 11
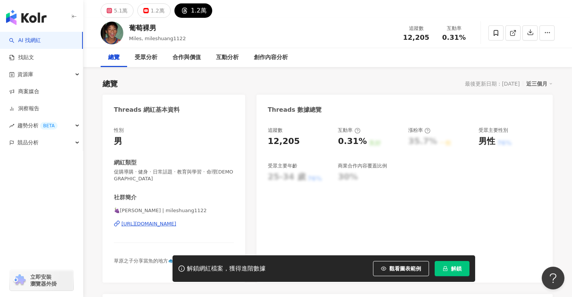
click at [176, 220] on div "[URL][DOMAIN_NAME]" at bounding box center [148, 223] width 55 height 7
